Goal: Information Seeking & Learning: Learn about a topic

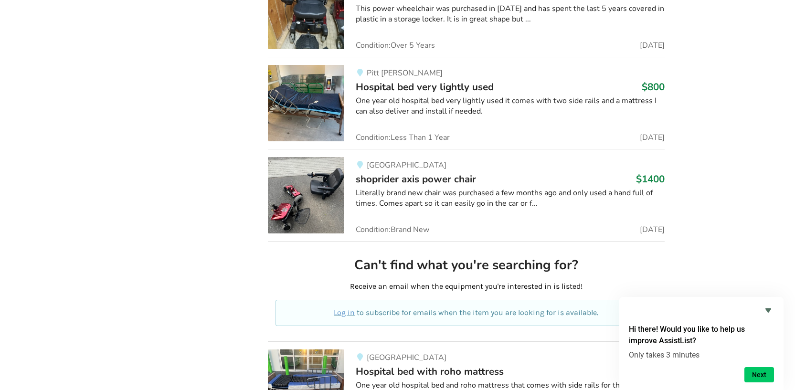
scroll to position [2457, 0]
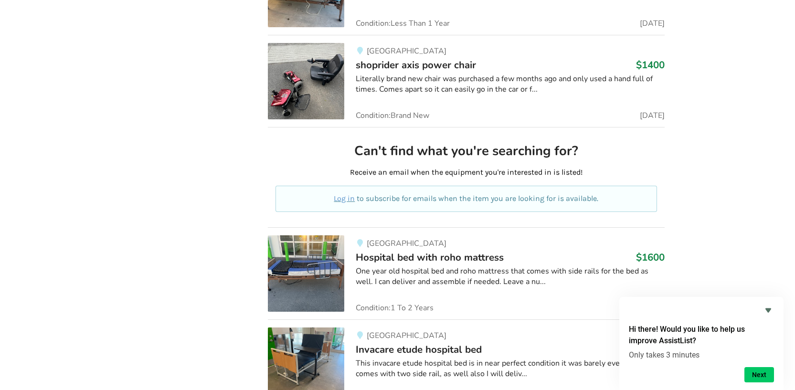
click at [464, 274] on div "One year old hospital bed and roho mattress that comes with side rails for the …" at bounding box center [510, 277] width 309 height 22
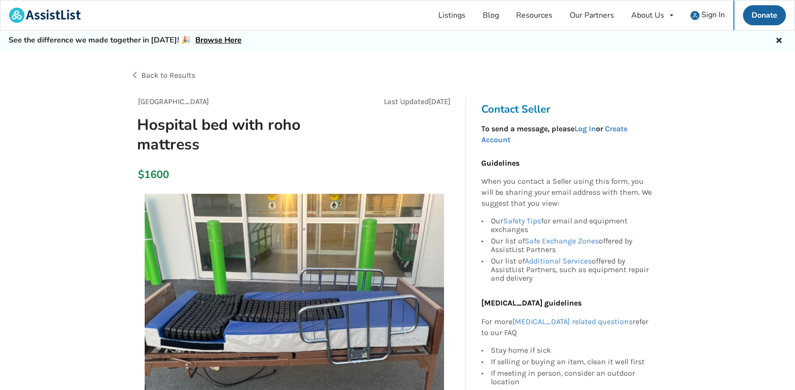
scroll to position [341, 0]
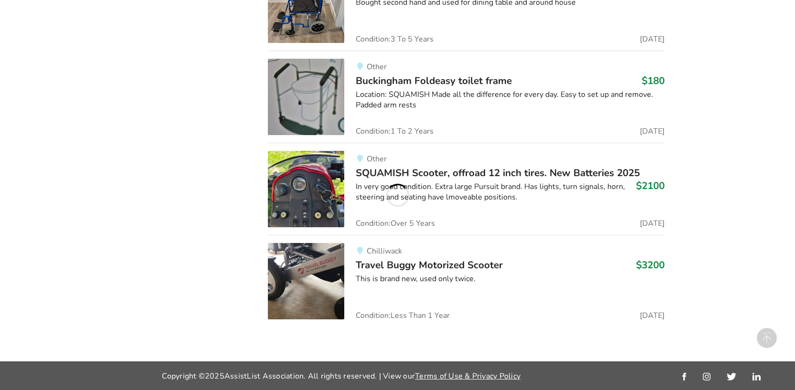
scroll to position [2457, 0]
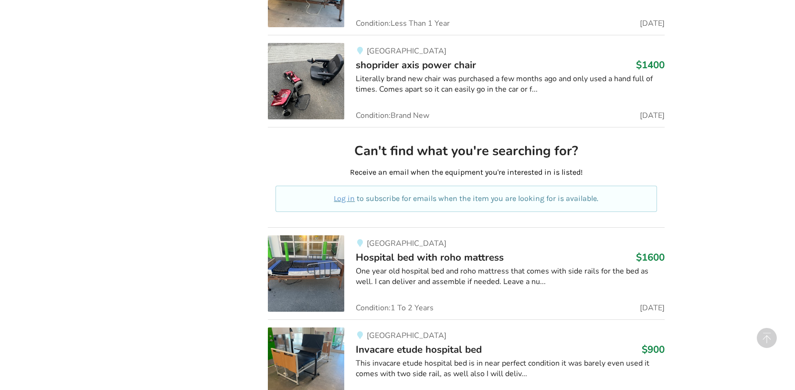
click at [451, 360] on div "This invacare etude hospital bed is in near perfect condition it was barely eve…" at bounding box center [510, 369] width 309 height 22
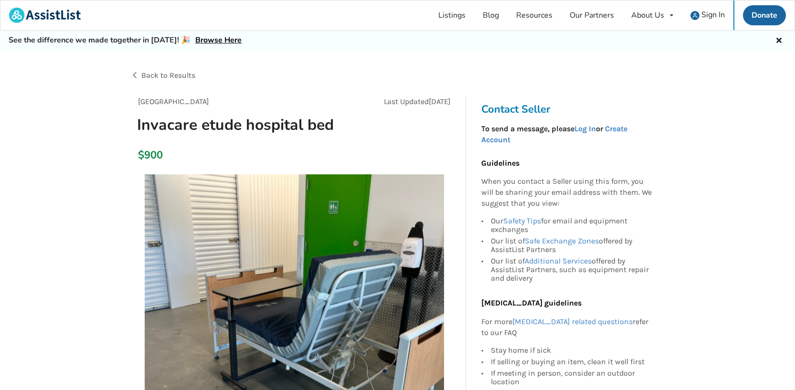
scroll to position [341, 0]
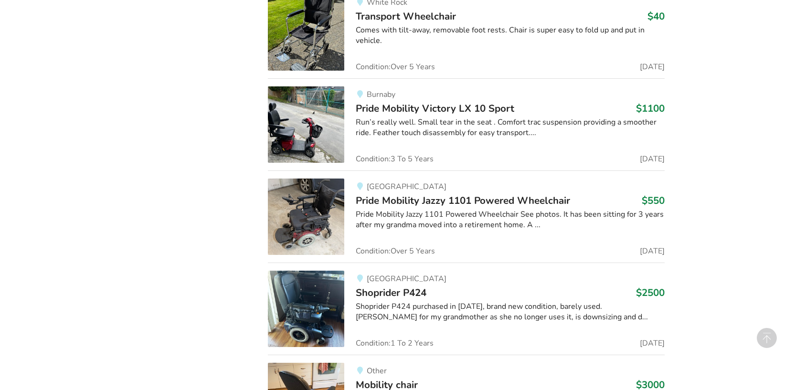
scroll to position [3591, 0]
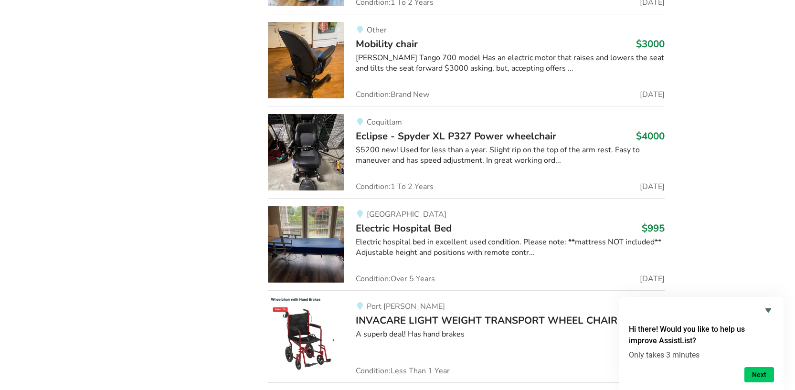
click at [430, 248] on div "Electric hospital bed in excellent used condition. Please note: **mattress NOT …" at bounding box center [510, 248] width 309 height 22
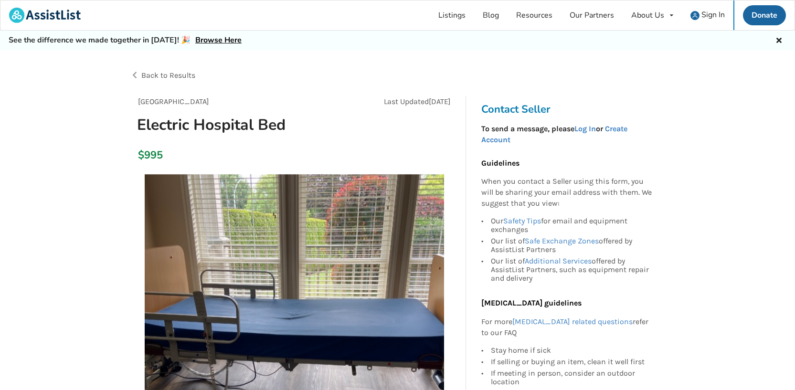
scroll to position [341, 0]
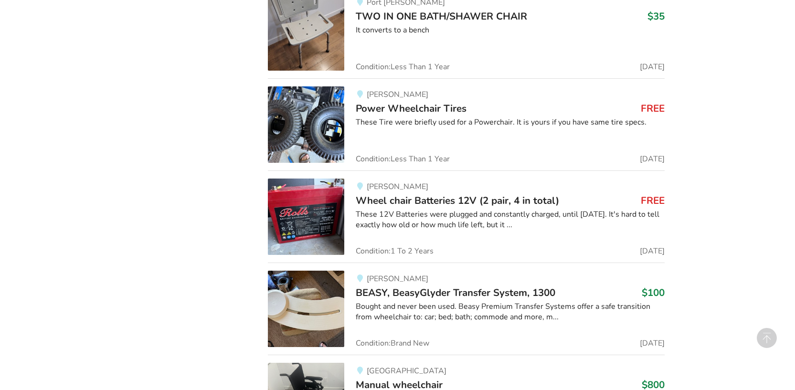
scroll to position [4630, 0]
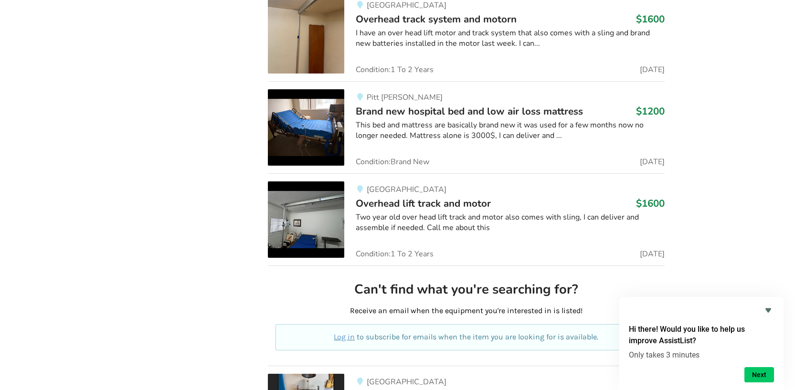
click at [490, 133] on div "This bed and mattress are basically brand new it was used for a few months now …" at bounding box center [510, 131] width 309 height 22
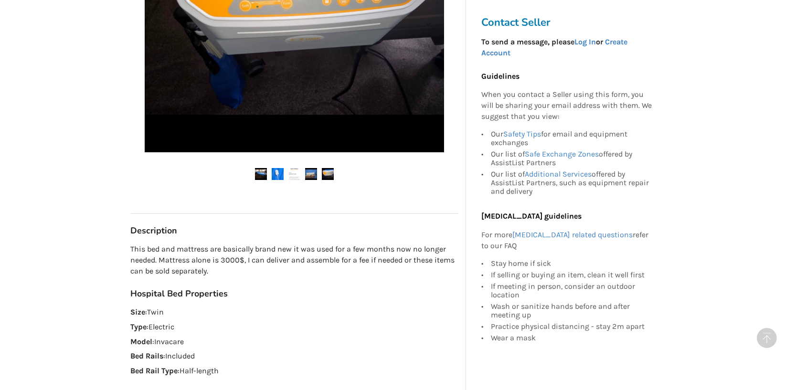
scroll to position [682, 0]
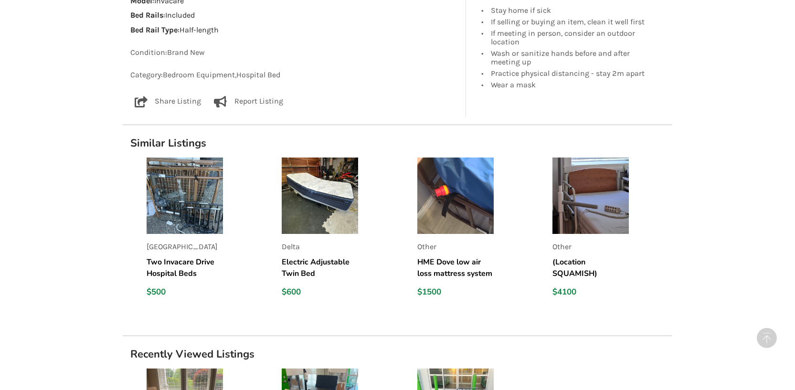
click at [202, 198] on img at bounding box center [185, 196] width 76 height 76
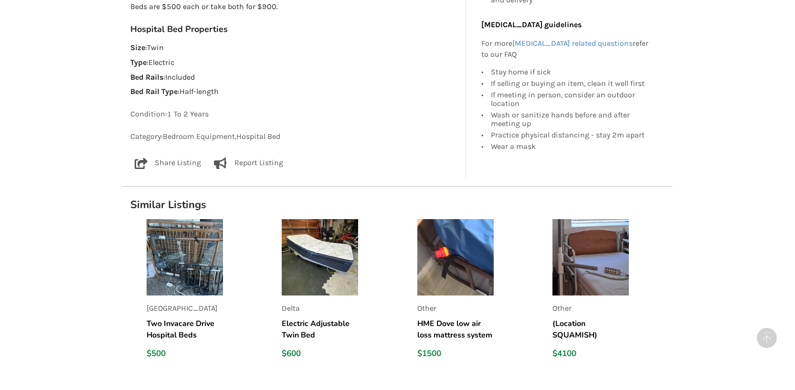
scroll to position [341, 0]
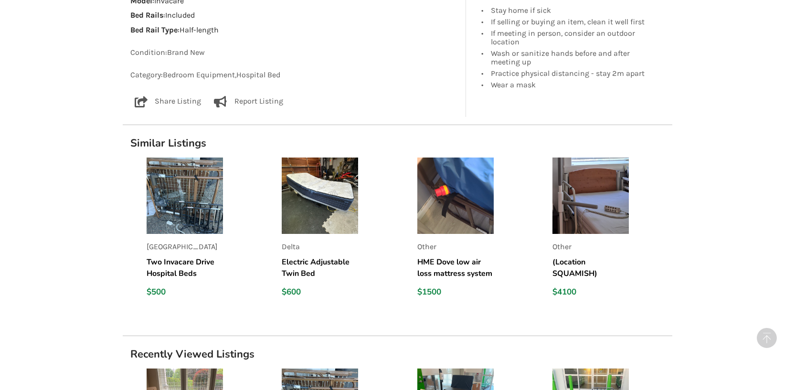
scroll to position [50, 0]
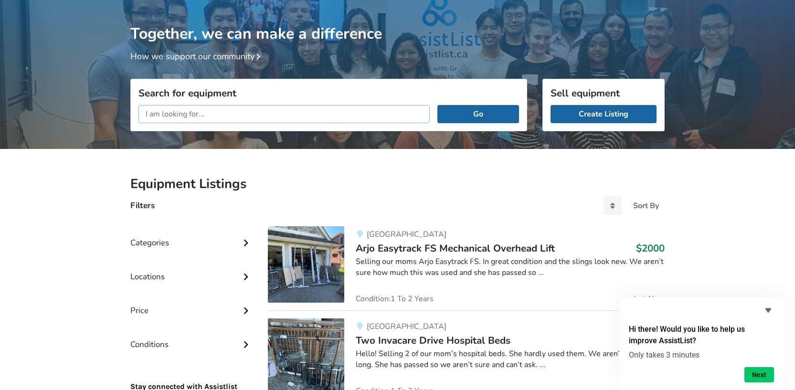
paste input "Twin hospital bed"
type input "Twin hospital bed"
click at [495, 121] on button "Go" at bounding box center [478, 114] width 82 height 18
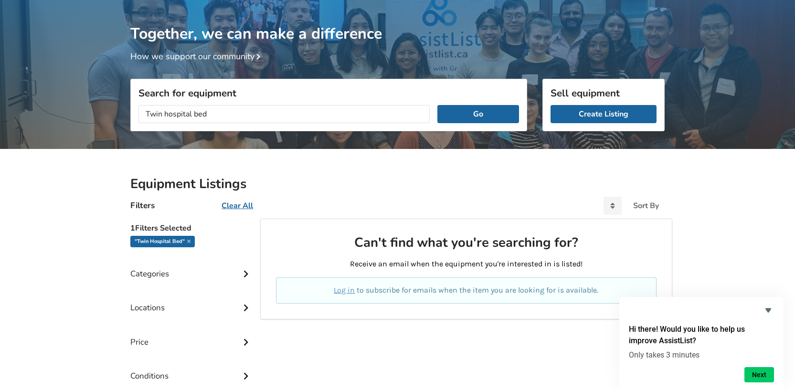
click at [794, 321] on div "Equipment Listings Filters Clear All Sort By Most recent Price ascending Price …" at bounding box center [397, 305] width 795 height 312
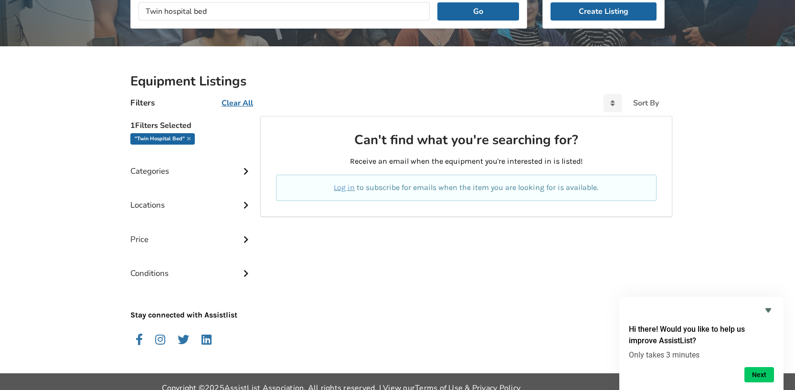
scroll to position [165, 0]
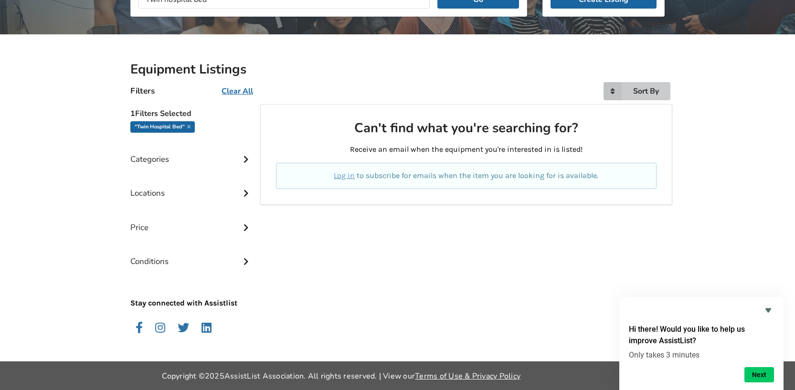
click at [606, 97] on icon at bounding box center [612, 91] width 18 height 18
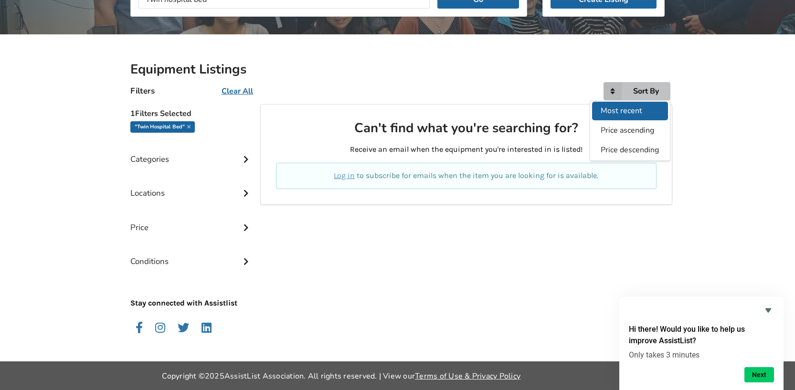
click at [599, 110] on div "Most recent" at bounding box center [630, 111] width 76 height 19
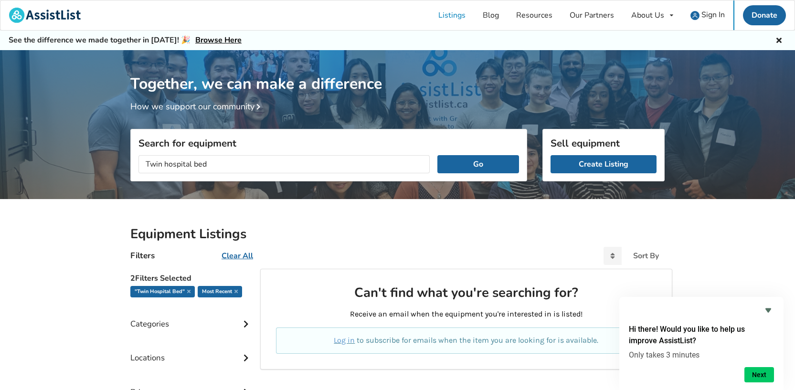
scroll to position [165, 0]
